Goal: Navigation & Orientation: Find specific page/section

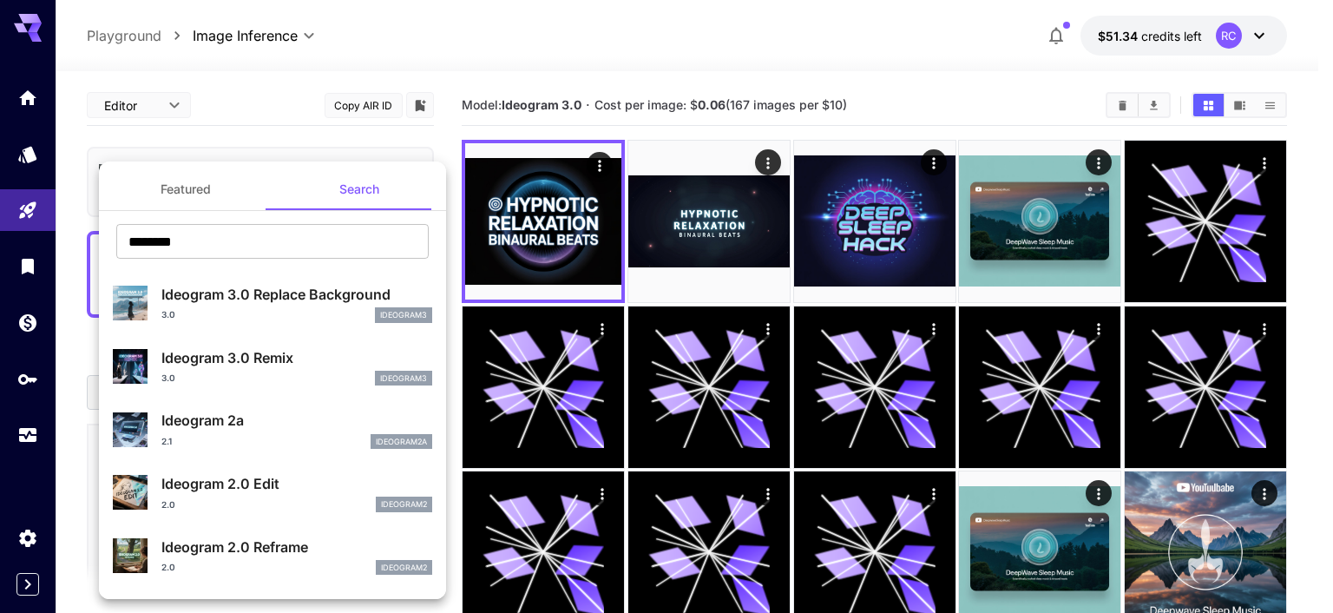
click at [118, 42] on div at bounding box center [666, 306] width 1333 height 613
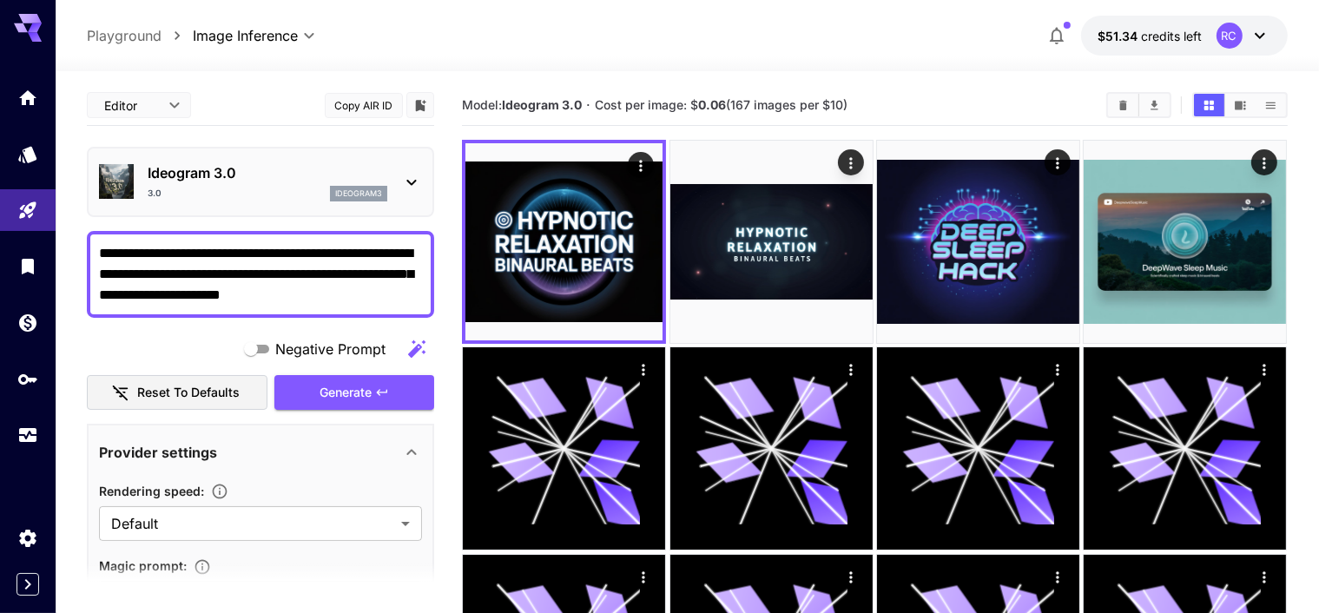
click at [122, 37] on p "Playground" at bounding box center [124, 35] width 75 height 21
click at [110, 36] on p "Playground" at bounding box center [124, 35] width 75 height 21
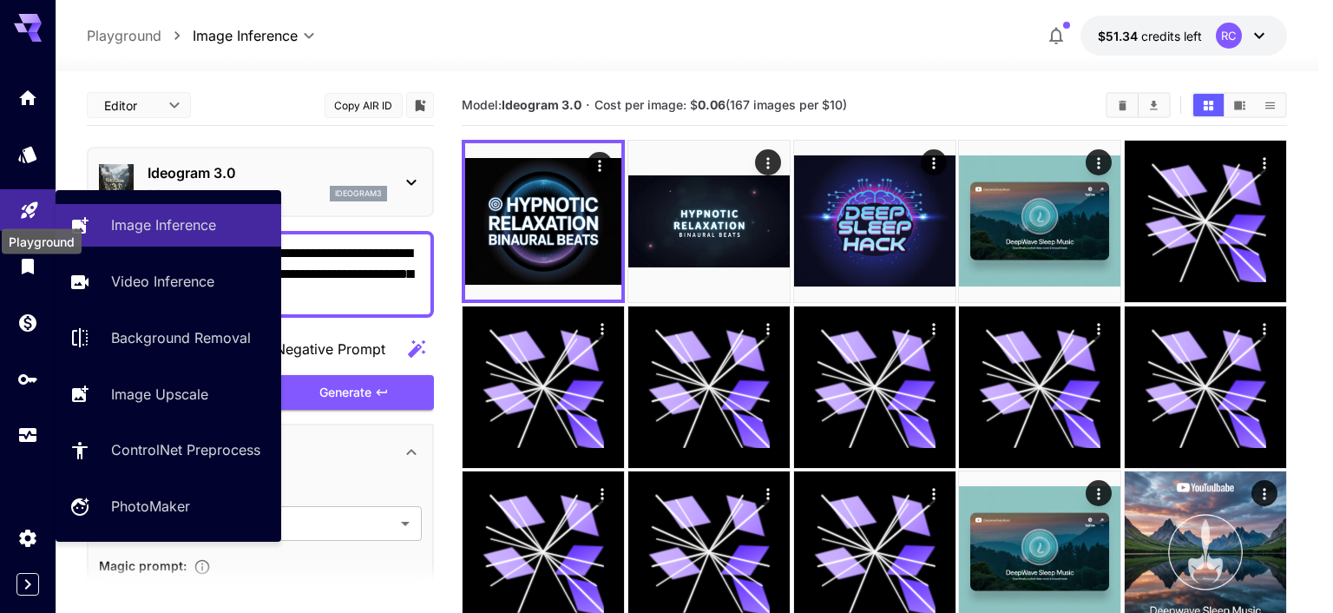
click at [24, 215] on icon "Playground" at bounding box center [29, 204] width 21 height 21
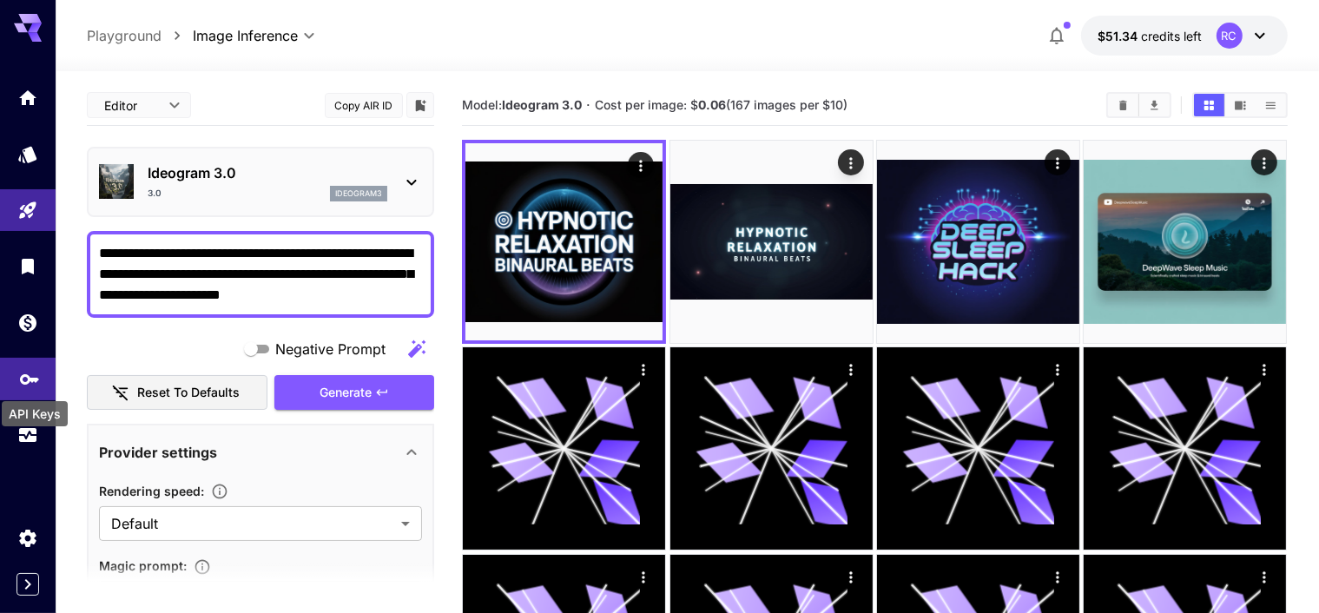
click at [28, 385] on icon "API Keys" at bounding box center [29, 374] width 21 height 21
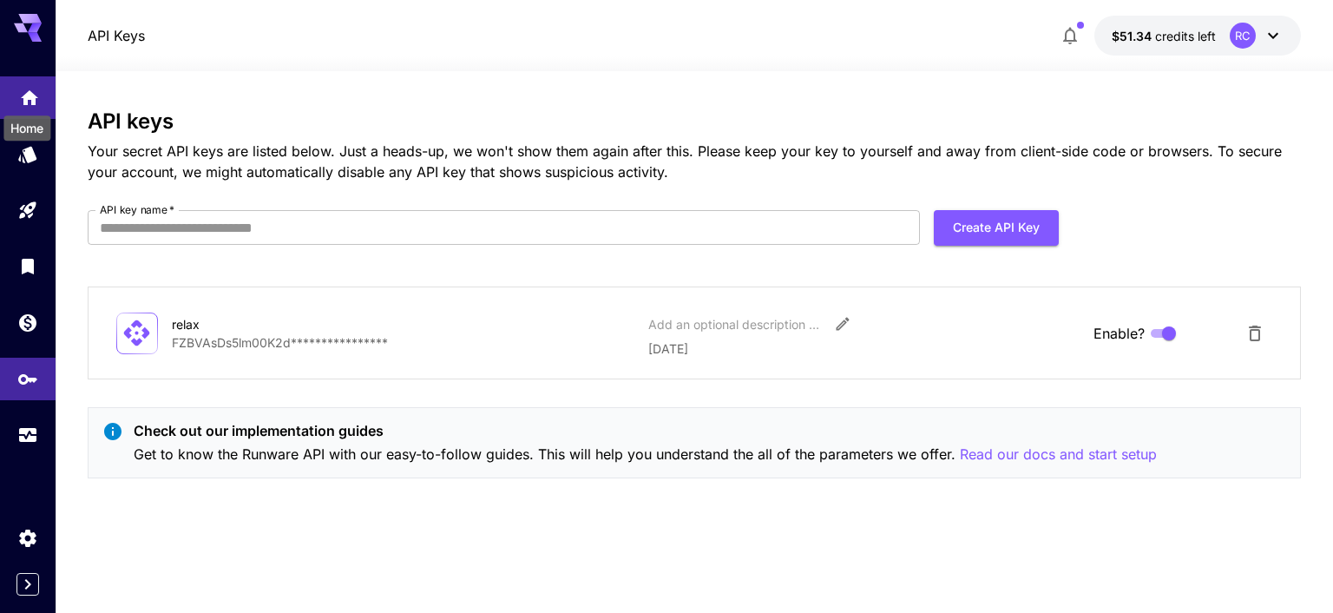
click at [25, 89] on icon "Home" at bounding box center [29, 93] width 21 height 21
